Goal: Transaction & Acquisition: Subscribe to service/newsletter

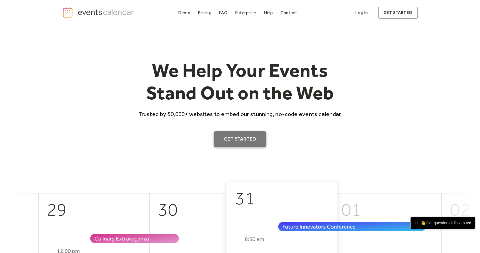
click at [250, 142] on link "Get Started" at bounding box center [240, 139] width 53 height 16
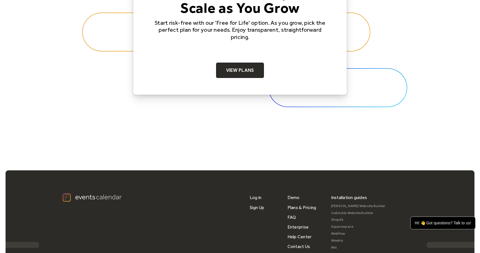
scroll to position [1804, 0]
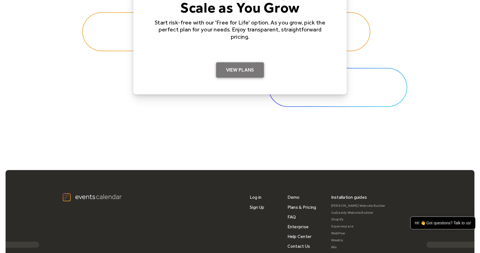
click at [230, 67] on link "View Plans" at bounding box center [240, 70] width 48 height 16
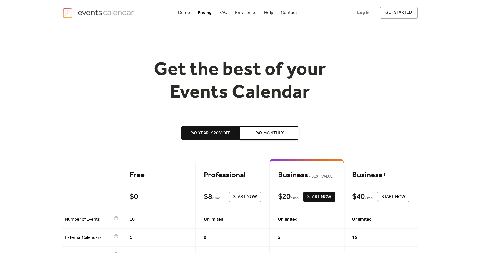
scroll to position [103, 0]
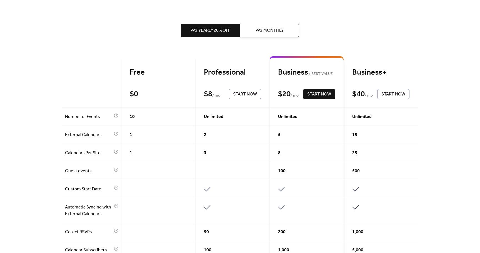
click at [153, 89] on div "$ 0 Start Now" at bounding box center [158, 94] width 57 height 10
click at [138, 71] on div "Free" at bounding box center [158, 73] width 57 height 10
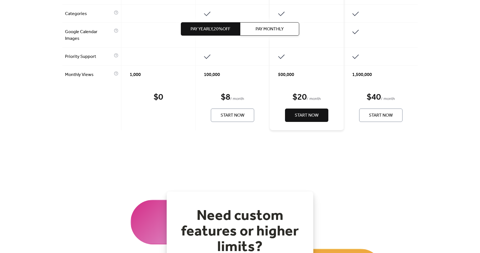
scroll to position [0, 0]
